Goal: Task Accomplishment & Management: Manage account settings

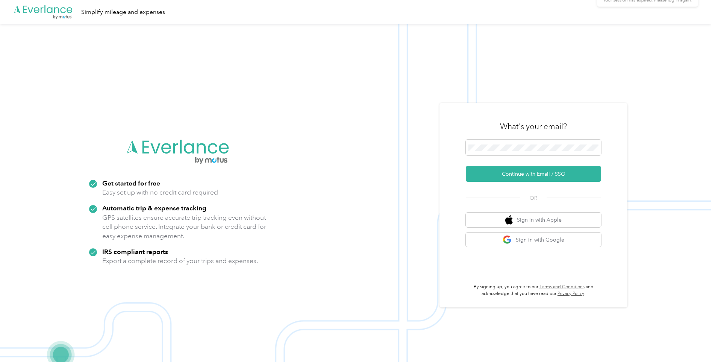
click at [697, 13] on icon at bounding box center [699, 14] width 6 height 7
click at [516, 153] on span at bounding box center [533, 147] width 135 height 16
click at [514, 173] on button "Continue with Email / SSO" at bounding box center [533, 174] width 135 height 16
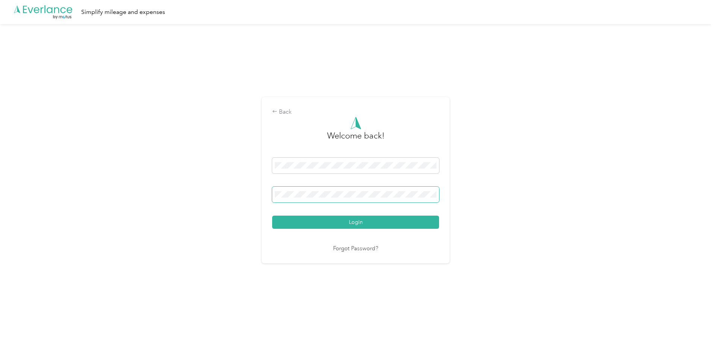
click at [272, 215] on button "Login" at bounding box center [355, 221] width 167 height 13
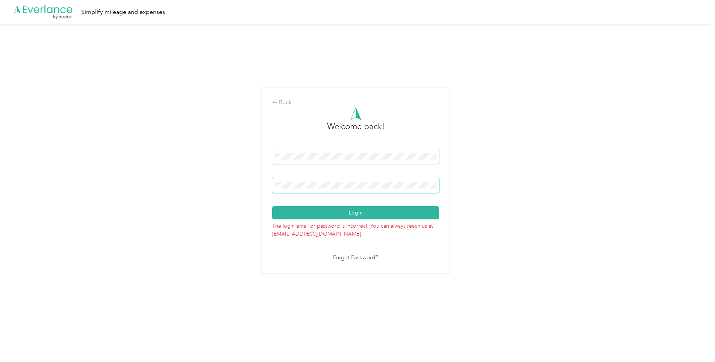
click at [272, 206] on button "Login" at bounding box center [355, 212] width 167 height 13
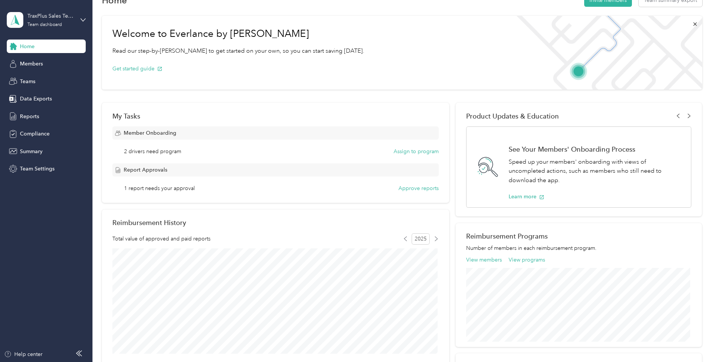
scroll to position [38, 0]
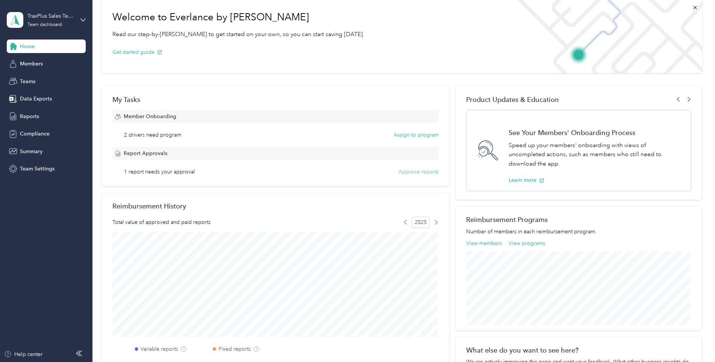
click at [414, 174] on button "Approve reports" at bounding box center [419, 172] width 40 height 8
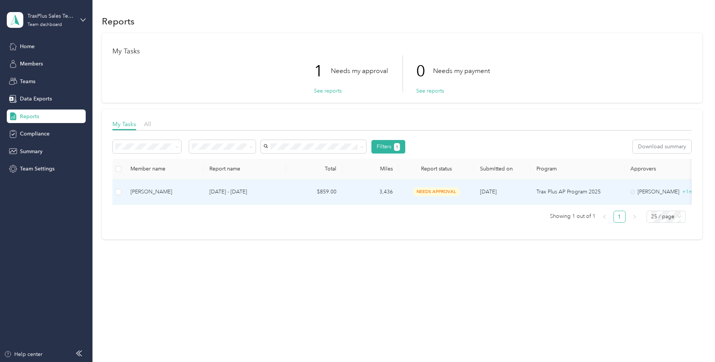
click at [138, 192] on div "Brad Cumbest" at bounding box center [163, 192] width 67 height 8
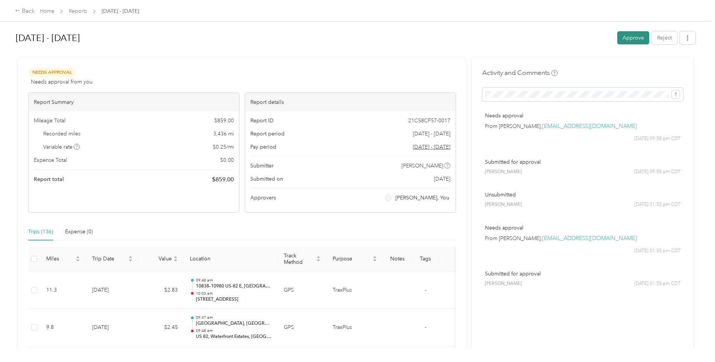
click at [632, 39] on button "Approve" at bounding box center [633, 37] width 32 height 13
